Goal: Task Accomplishment & Management: Complete application form

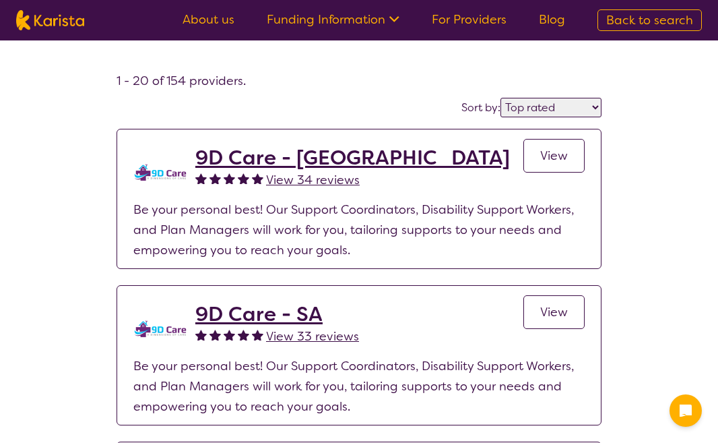
select select "by_score"
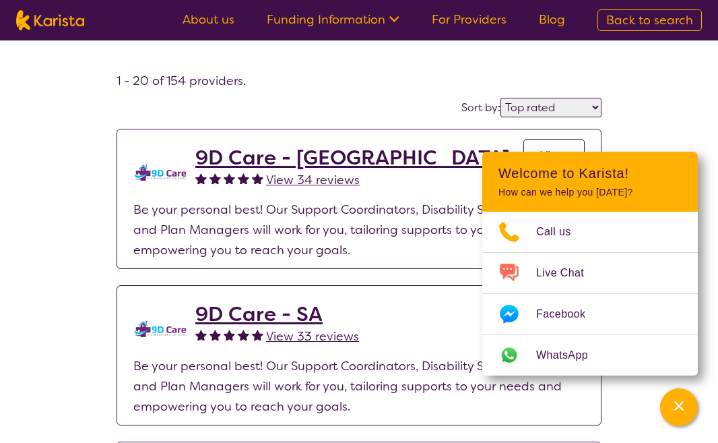
click at [462, 19] on link "For Providers" at bounding box center [469, 19] width 75 height 16
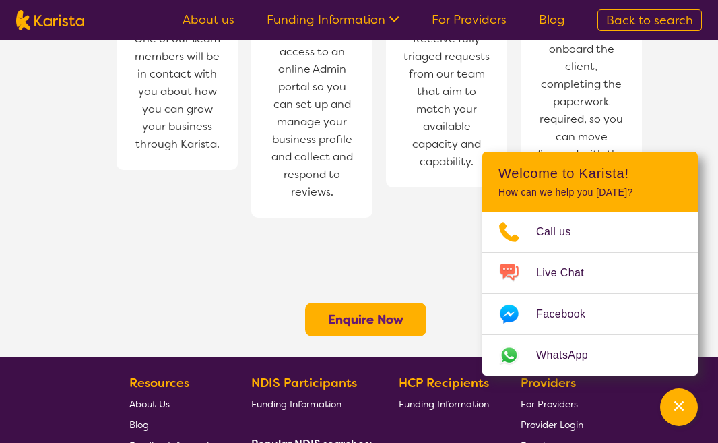
scroll to position [1014, 0]
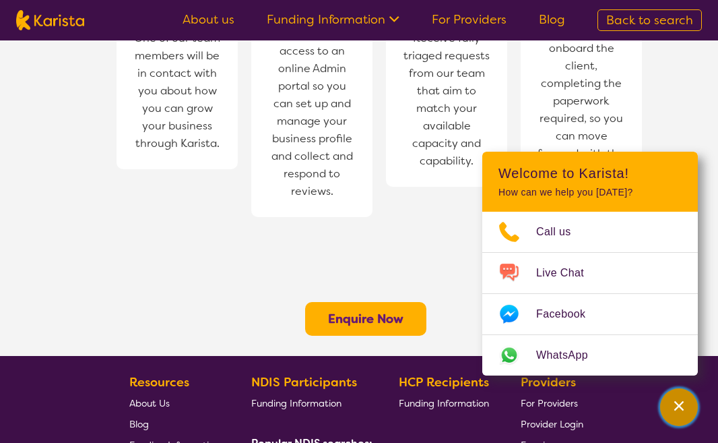
click at [666, 405] on div "Channel Menu" at bounding box center [679, 407] width 27 height 30
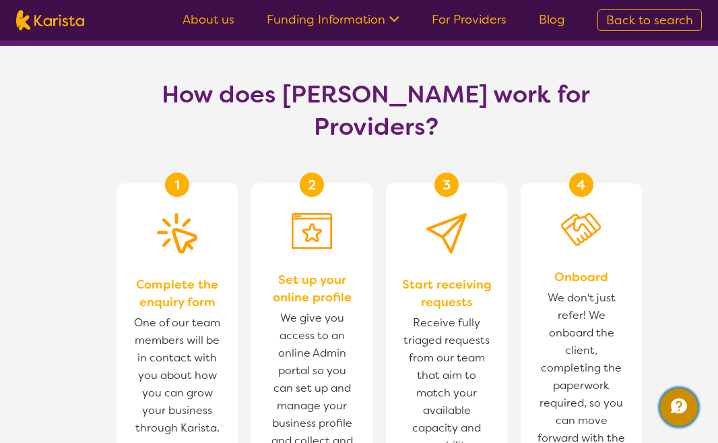
scroll to position [731, 0]
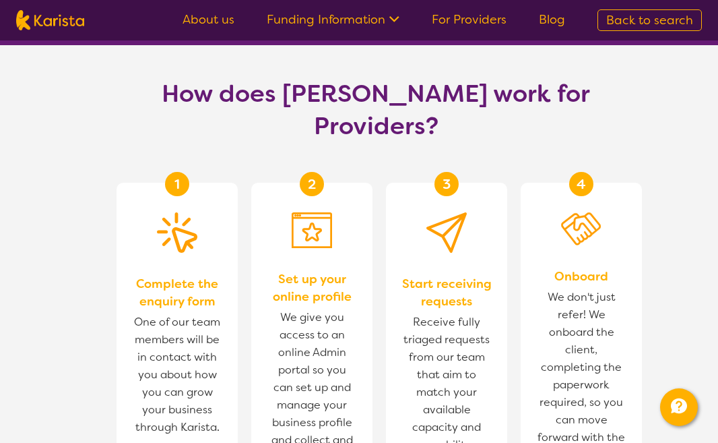
click at [206, 18] on link "About us" at bounding box center [209, 19] width 52 height 16
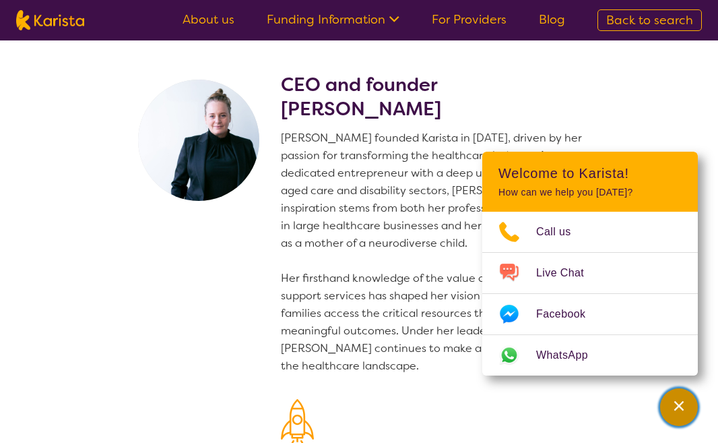
click at [682, 418] on div "Channel Menu" at bounding box center [679, 407] width 27 height 30
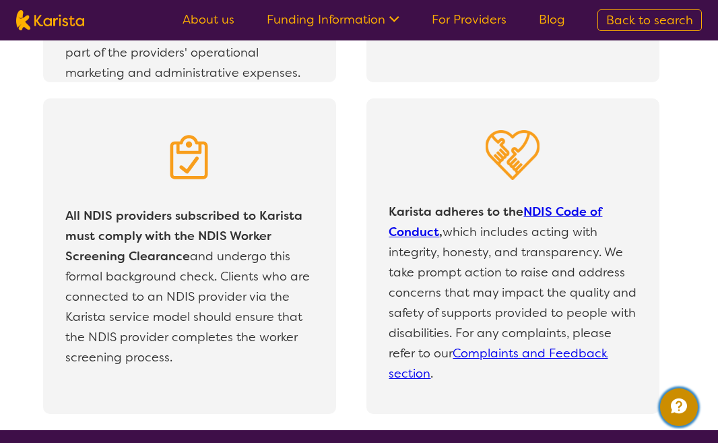
scroll to position [2698, 0]
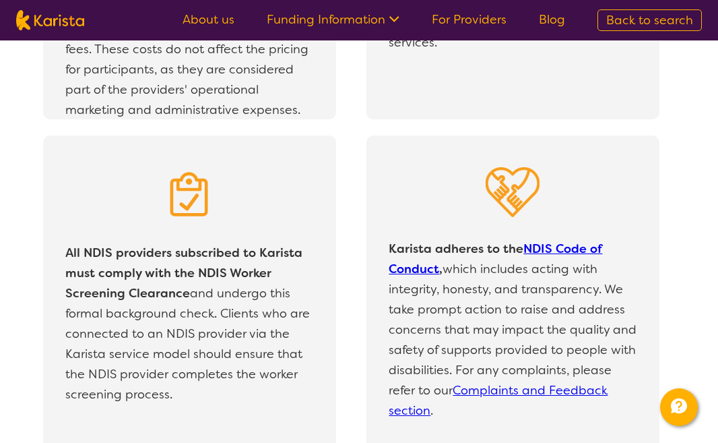
click at [468, 17] on link "For Providers" at bounding box center [469, 19] width 75 height 16
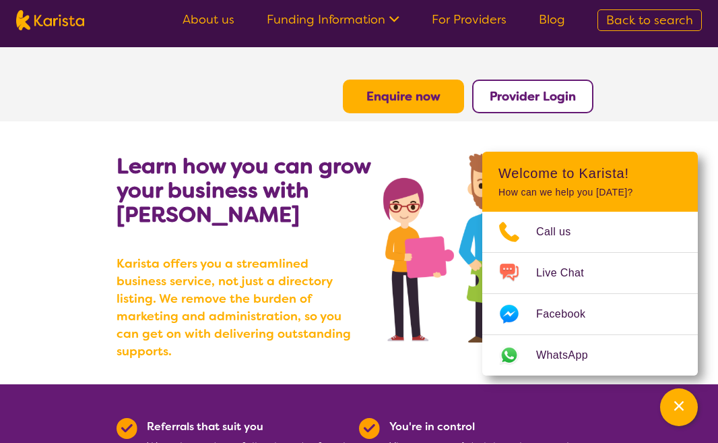
click at [398, 102] on b "Enquire now" at bounding box center [403, 96] width 74 height 16
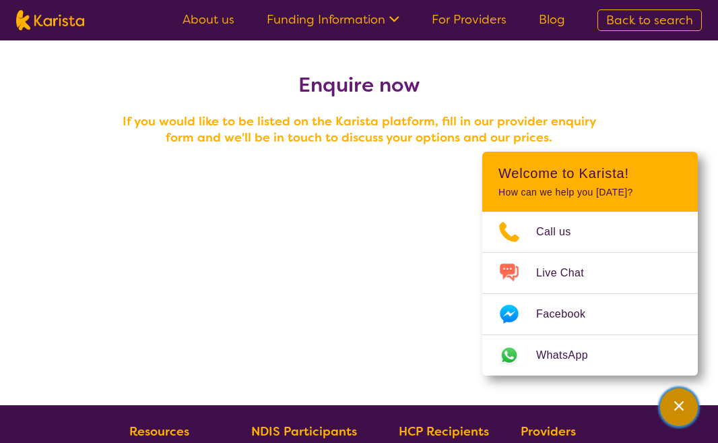
click at [680, 399] on icon "Channel Menu" at bounding box center [678, 405] width 13 height 13
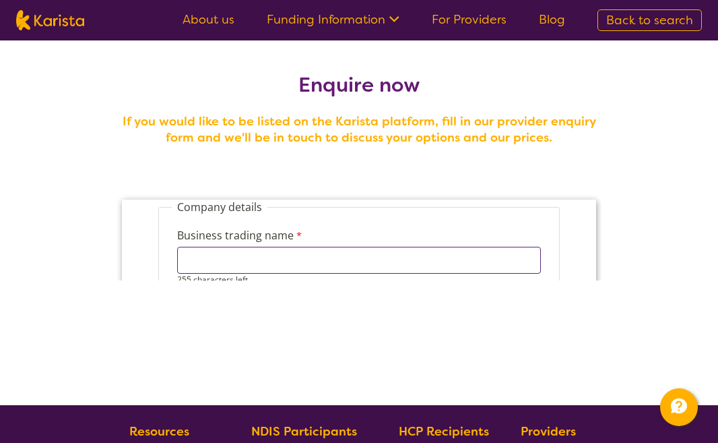
click at [410, 249] on input "Business trading name" at bounding box center [359, 260] width 364 height 27
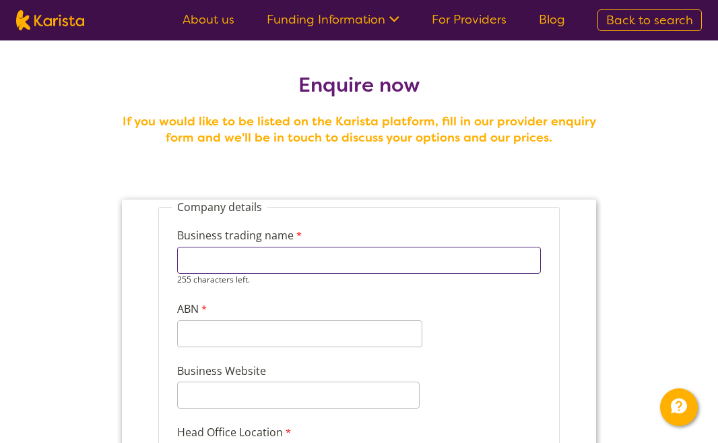
type input "h"
type input "Therapy in the outback"
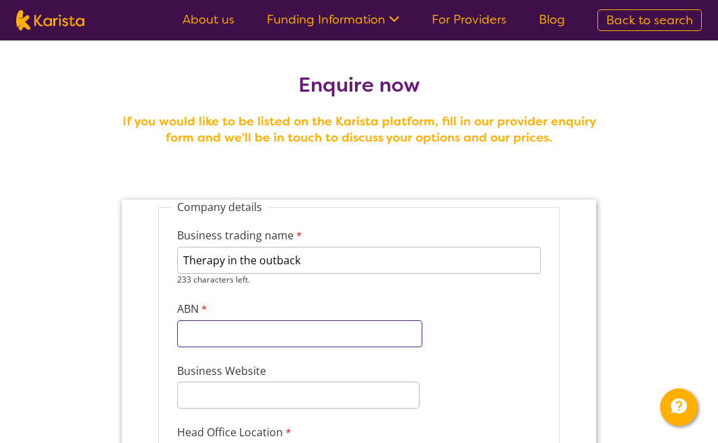
click at [297, 331] on input "ABN" at bounding box center [299, 333] width 245 height 27
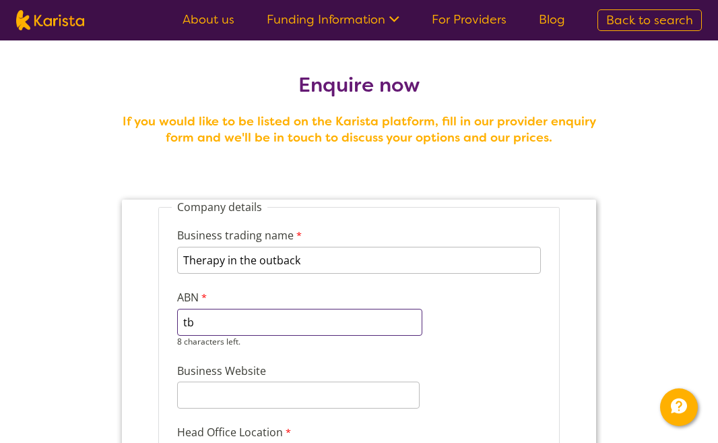
type input "t"
type input "00000000000"
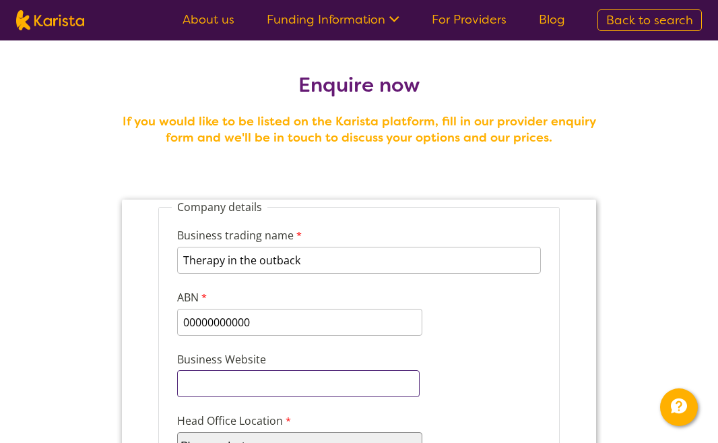
click at [262, 381] on input "Business Website" at bounding box center [298, 383] width 242 height 27
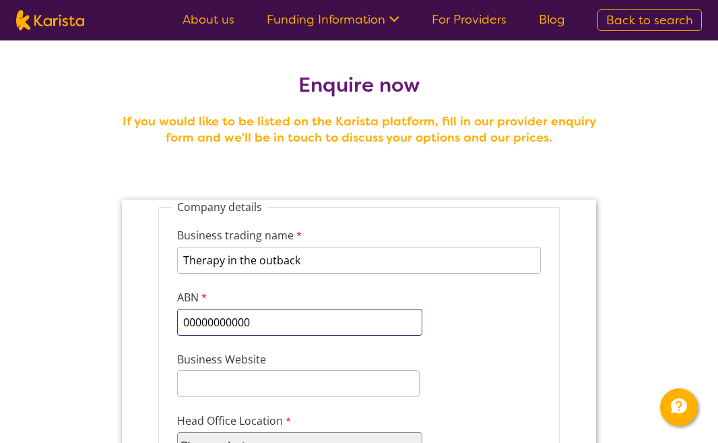
click at [261, 327] on input "00000000000" at bounding box center [299, 322] width 245 height 27
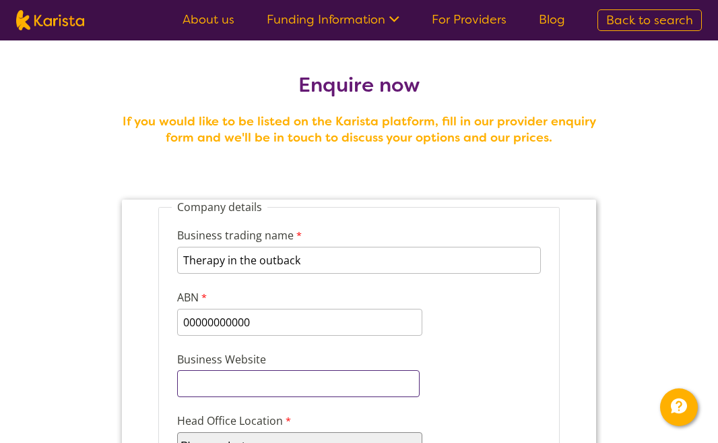
click at [197, 397] on div "Business Website" at bounding box center [359, 373] width 375 height 51
paste input "https://www.therapyintheoutback.com/"
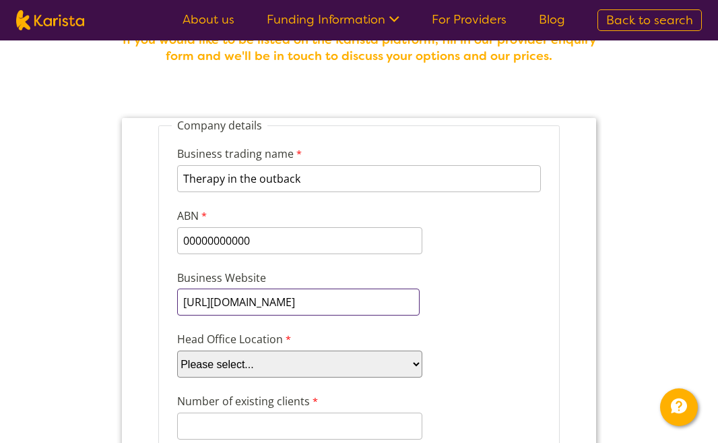
scroll to position [96, 0]
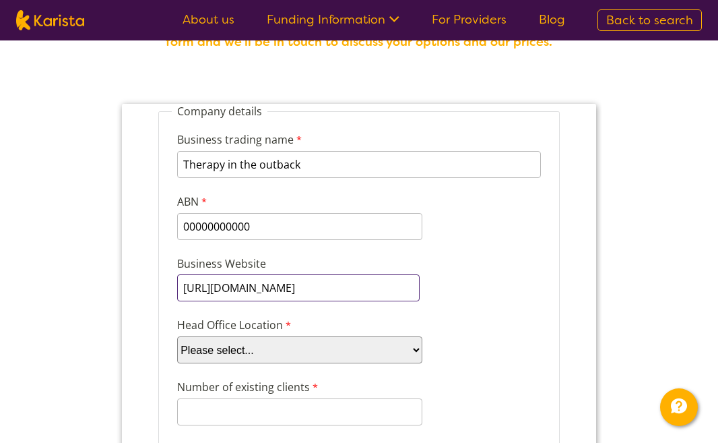
type input "https://www.therapyintheoutback.com/"
click at [249, 350] on select "Please select... ACT NSW NT QLD SA TAS VIC WA" at bounding box center [299, 349] width 245 height 27
select select "tfa_95"
click at [177, 336] on select "Please select... ACT NSW NT QLD SA TAS VIC WA" at bounding box center [299, 349] width 245 height 27
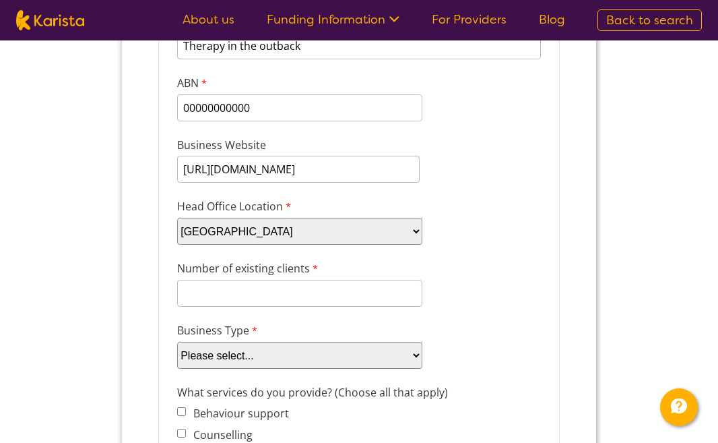
scroll to position [289, 0]
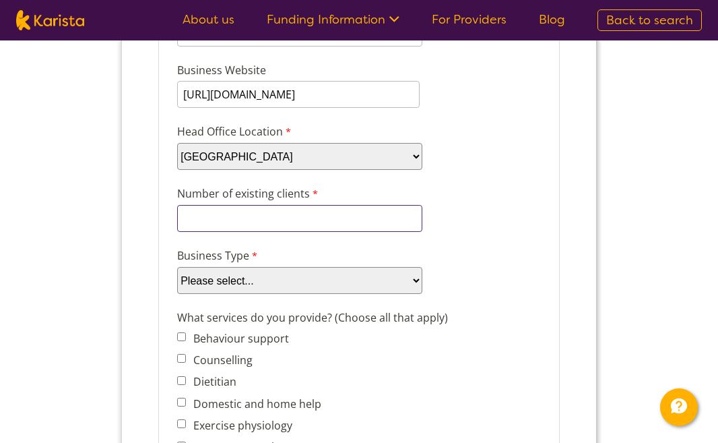
click at [271, 216] on input "Number of existing clients" at bounding box center [299, 218] width 245 height 27
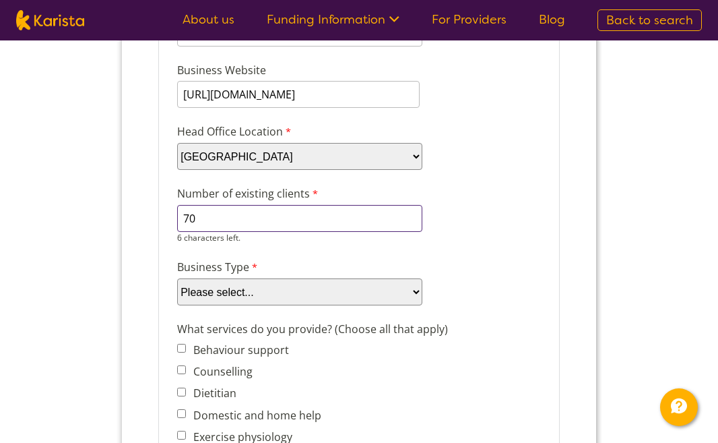
type input "70"
click at [238, 278] on select "Please select... Company Individual/Sole Trader Other (please specify)" at bounding box center [299, 291] width 245 height 27
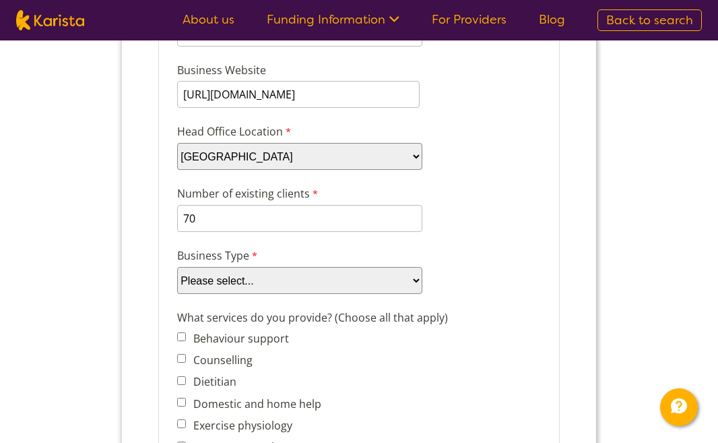
select select "tfa_87"
click at [177, 294] on select "Please select... Company Individual/Sole Trader Other (please specify)" at bounding box center [299, 280] width 245 height 27
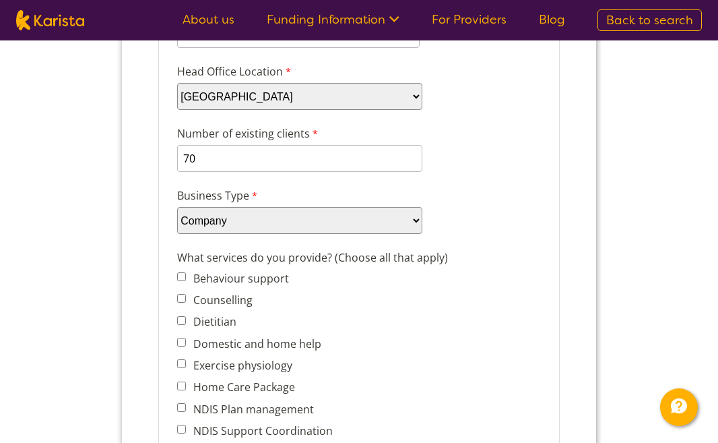
scroll to position [367, 0]
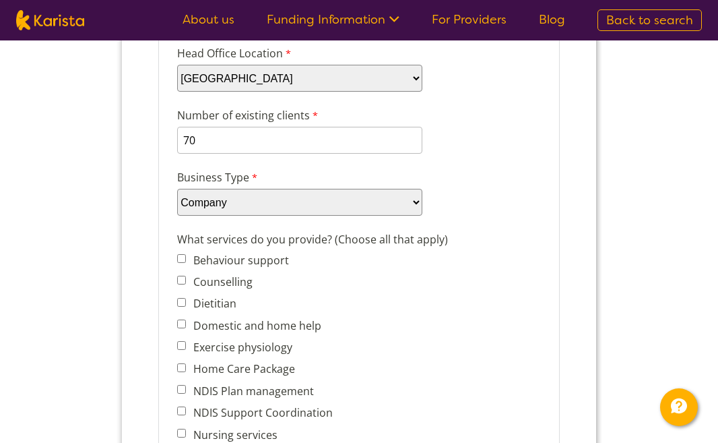
click at [181, 255] on input "Behaviour support" at bounding box center [181, 258] width 9 height 9
checkbox input "true"
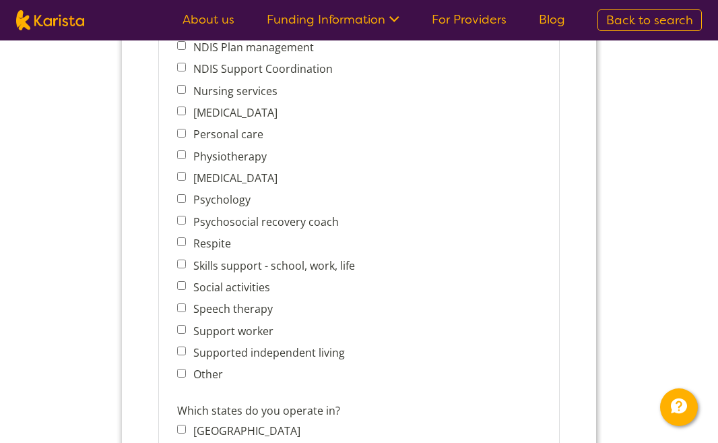
scroll to position [712, 0]
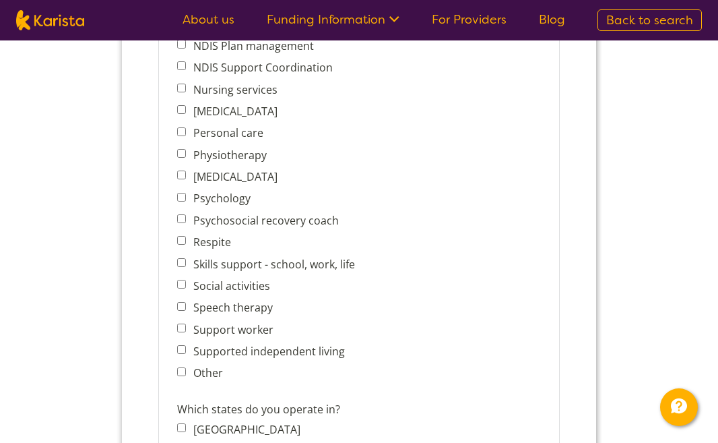
click at [180, 367] on input "Other" at bounding box center [181, 371] width 9 height 9
checkbox input "true"
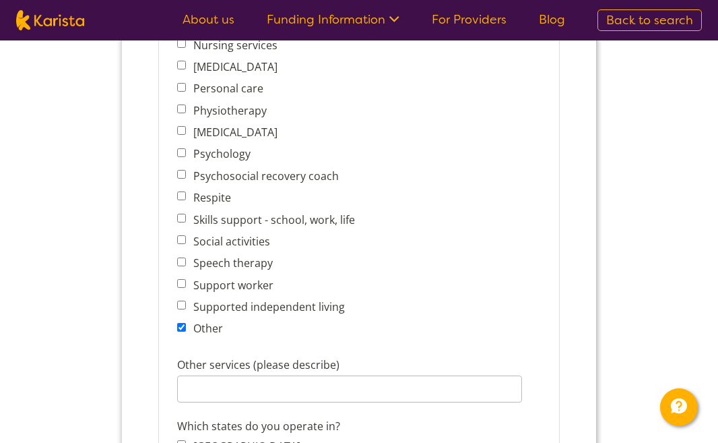
scroll to position [758, 0]
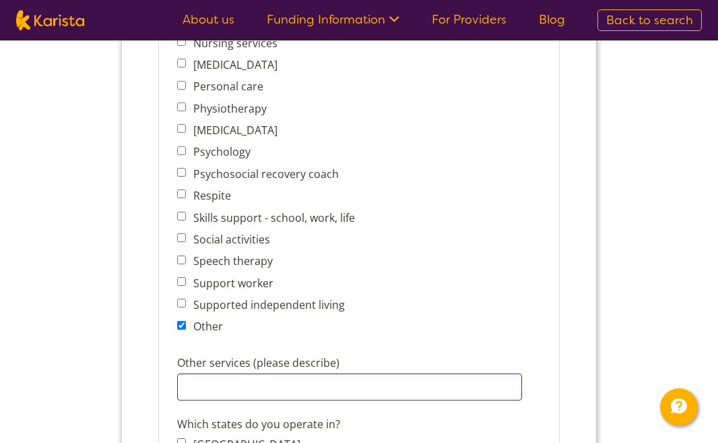
click at [214, 381] on input "Other services (please describe)" at bounding box center [349, 386] width 345 height 27
click at [245, 381] on input "Early Interventionb Support" at bounding box center [349, 386] width 345 height 27
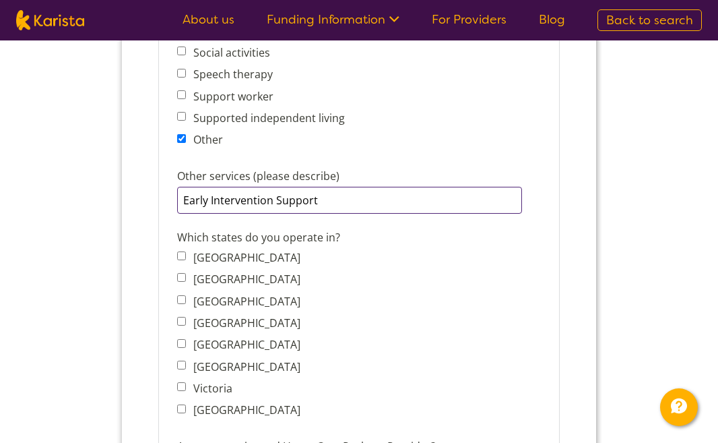
scroll to position [950, 0]
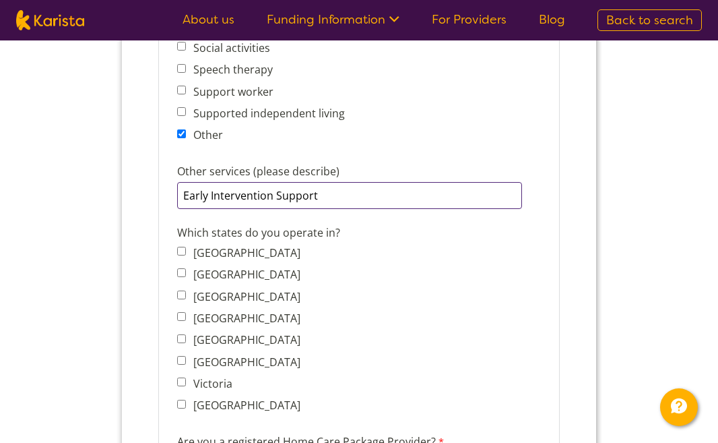
type input "Early Intervention Support"
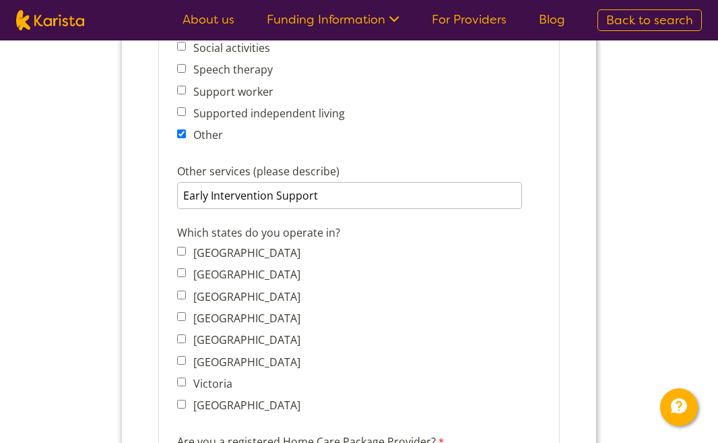
click at [185, 247] on input "Australian Capital Territory" at bounding box center [181, 251] width 9 height 9
checkbox input "true"
click at [182, 268] on input "New South Wales" at bounding box center [181, 272] width 9 height 9
checkbox input "true"
click at [181, 290] on input "Northern Territory" at bounding box center [181, 294] width 9 height 9
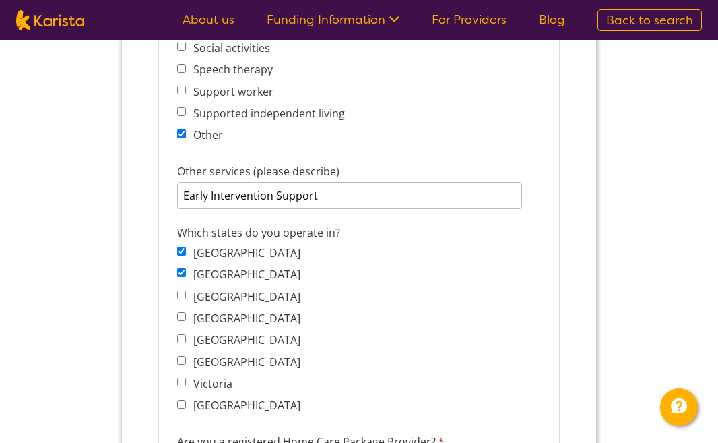
checkbox input "true"
click at [181, 377] on input "Victoria" at bounding box center [181, 381] width 9 height 9
checkbox input "true"
click at [183, 399] on input "Western Australia" at bounding box center [181, 403] width 9 height 9
checkbox input "true"
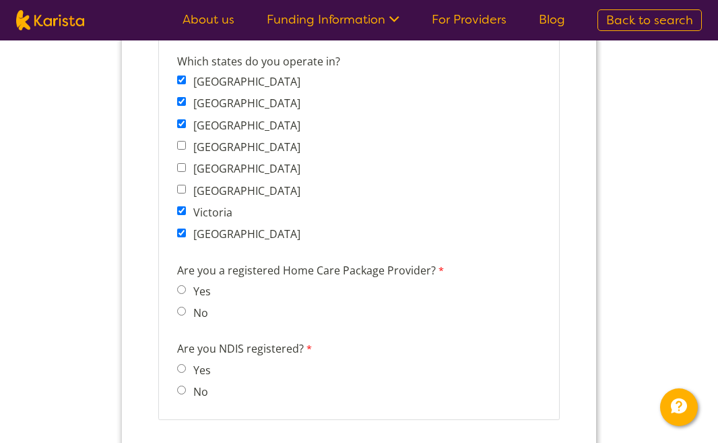
scroll to position [1143, 0]
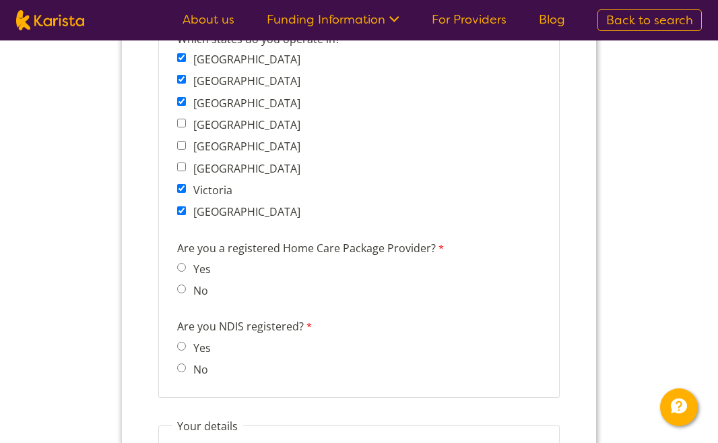
click at [181, 281] on span "No" at bounding box center [197, 290] width 41 height 19
click at [183, 284] on input "No" at bounding box center [181, 288] width 9 height 9
radio input "true"
click at [181, 342] on input "Yes" at bounding box center [181, 346] width 9 height 9
radio input "true"
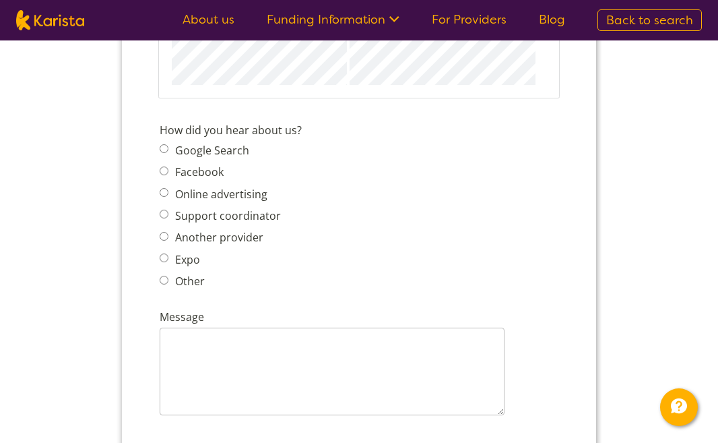
scroll to position [1677, 0]
click at [164, 143] on input "Google Search" at bounding box center [164, 147] width 9 height 9
radio input "true"
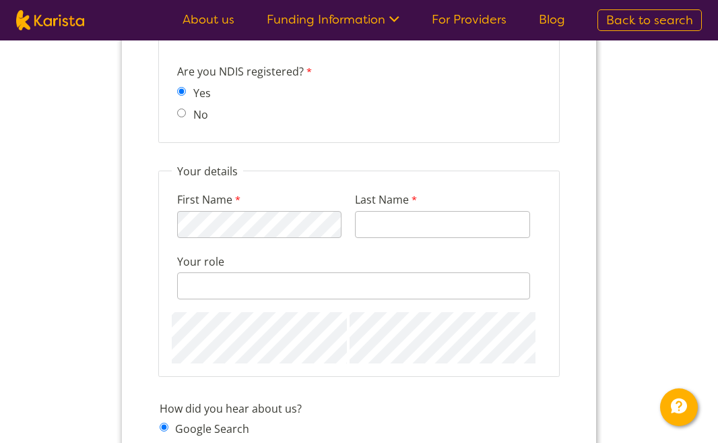
scroll to position [1376, 0]
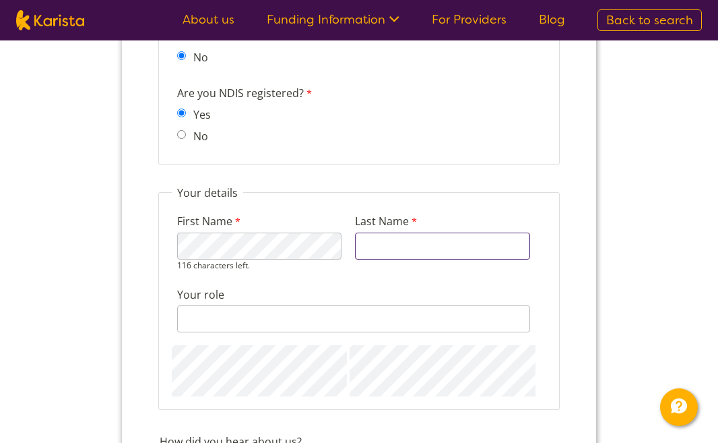
click at [412, 232] on input "Last Name" at bounding box center [442, 245] width 175 height 27
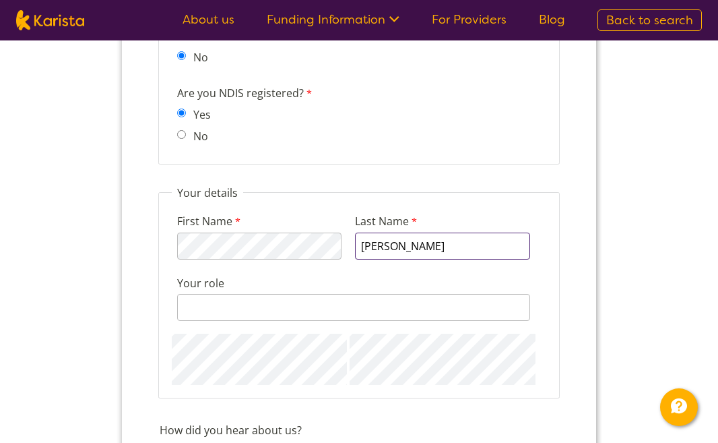
type input "Goddard"
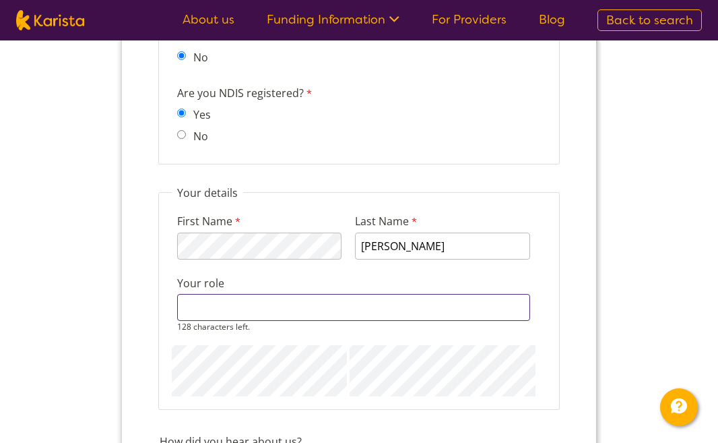
click at [319, 294] on input "Your role" at bounding box center [353, 307] width 353 height 27
type input "Client Relationship Hero"
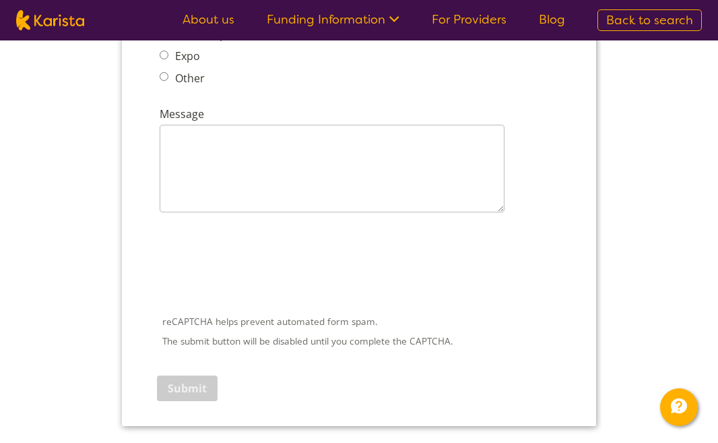
scroll to position [1883, 0]
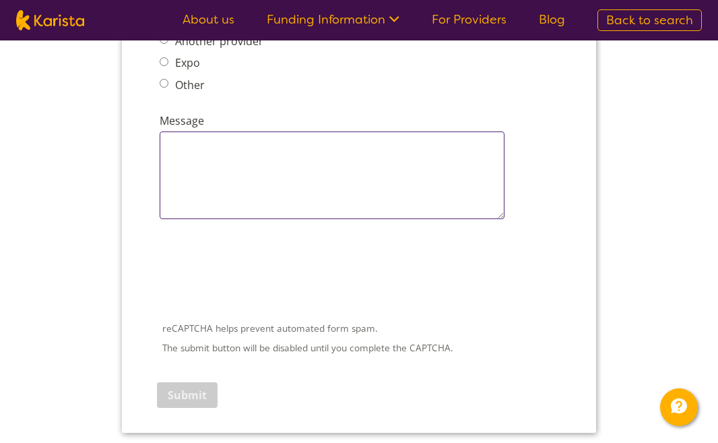
click at [250, 137] on textarea "Message" at bounding box center [332, 175] width 345 height 88
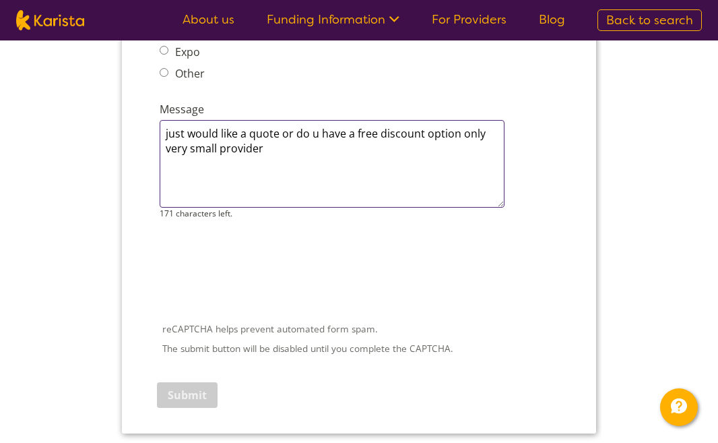
type textarea "just would like a quote or do u have a free discount option only very small pro…"
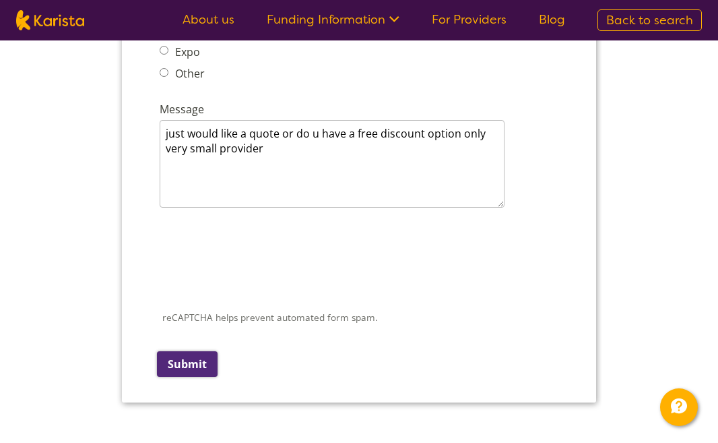
click at [184, 351] on input "Submit" at bounding box center [187, 364] width 61 height 26
